Goal: Information Seeking & Learning: Learn about a topic

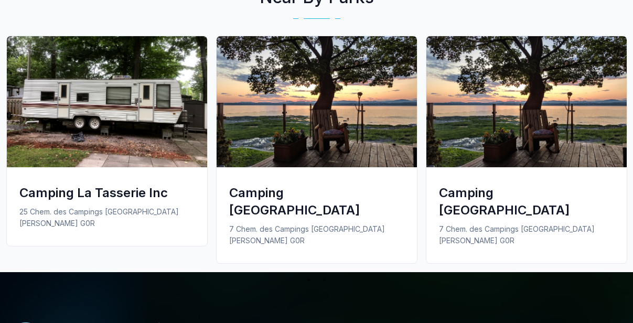
scroll to position [733, 0]
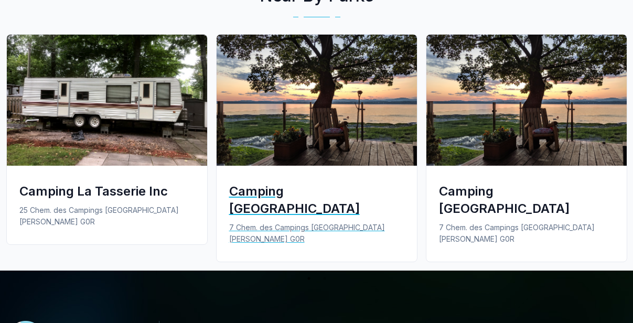
click at [298, 193] on div "Camping [GEOGRAPHIC_DATA]" at bounding box center [316, 199] width 175 height 35
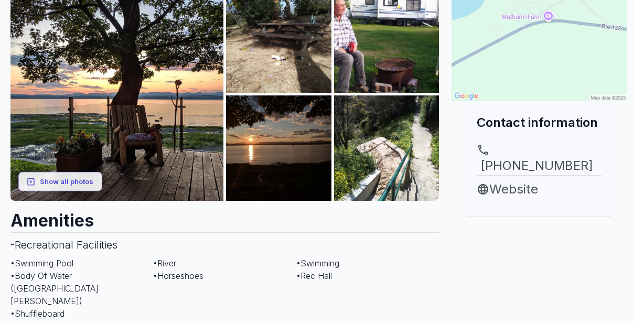
scroll to position [179, 0]
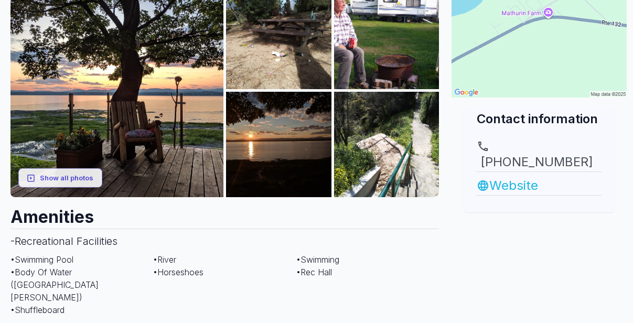
click at [519, 176] on link "Website" at bounding box center [538, 185] width 125 height 19
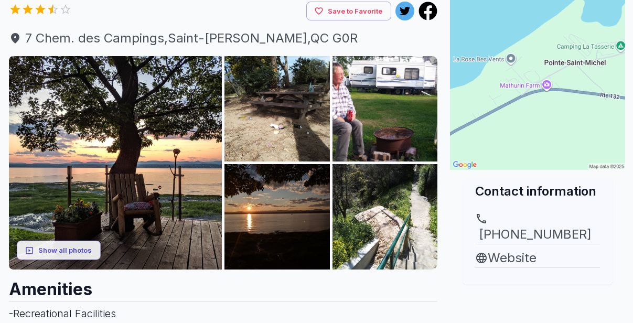
scroll to position [106, 4]
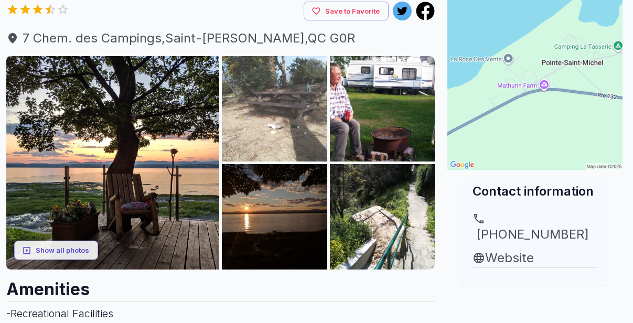
click at [260, 131] on img at bounding box center [274, 108] width 105 height 105
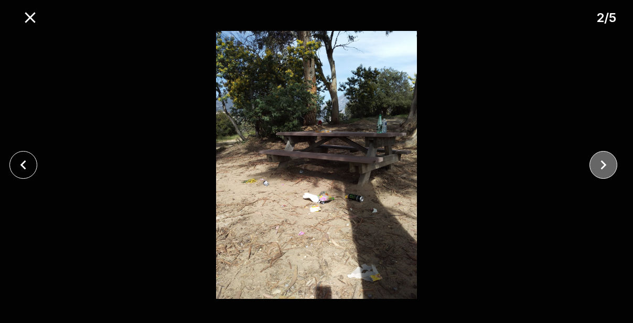
click at [614, 166] on button "close" at bounding box center [603, 165] width 28 height 28
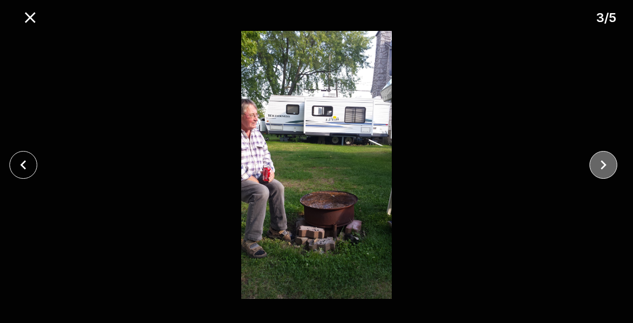
click at [613, 167] on button "close" at bounding box center [603, 165] width 28 height 28
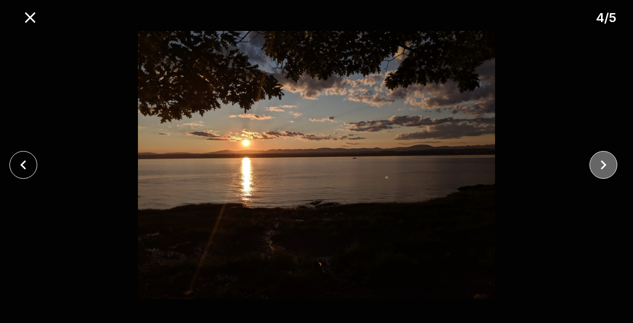
click at [614, 167] on button "close" at bounding box center [603, 165] width 28 height 28
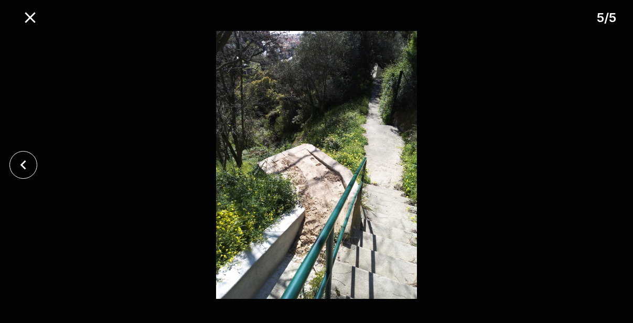
click at [614, 167] on div at bounding box center [316, 165] width 633 height 268
click at [31, 20] on icon "close" at bounding box center [30, 17] width 18 height 18
